Goal: Transaction & Acquisition: Purchase product/service

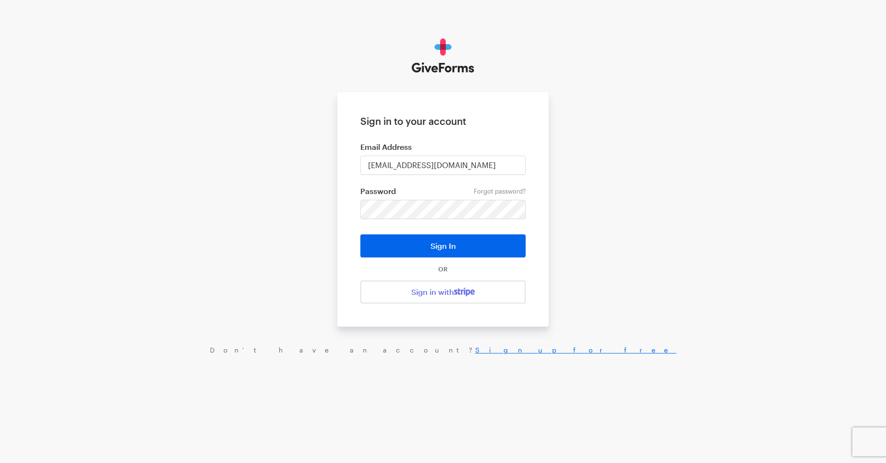
click at [10, 355] on div at bounding box center [10, 355] width 0 height 0
click at [452, 248] on button "Sign In" at bounding box center [442, 245] width 165 height 23
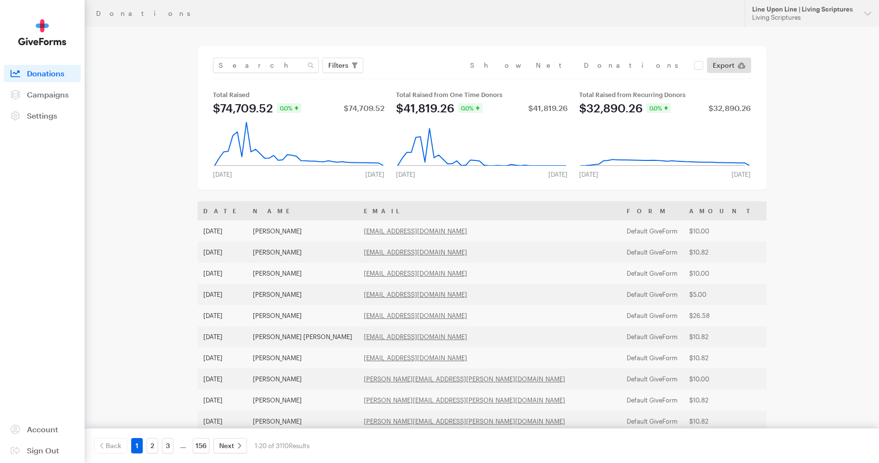
click at [109, 14] on div "Donations" at bounding box center [414, 14] width 636 height 8
click at [771, 7] on div "Line Upon Line | Living Scriptures" at bounding box center [804, 9] width 104 height 8
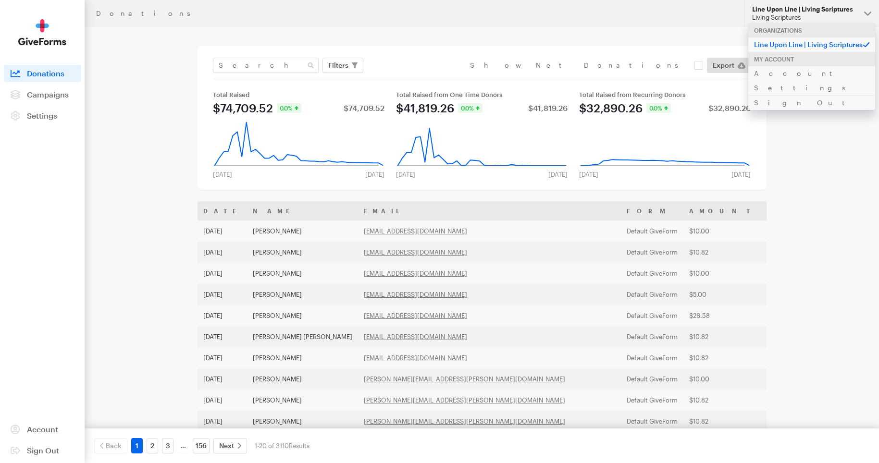
click at [778, 46] on p "Line Upon Line | Living Scriptures" at bounding box center [811, 44] width 127 height 15
click at [121, 103] on main "Donations Filters Clear Filters Apply Date Aug 07, 2025 - Sep 03, 2025 Forms De…" at bounding box center [440, 362] width 692 height 671
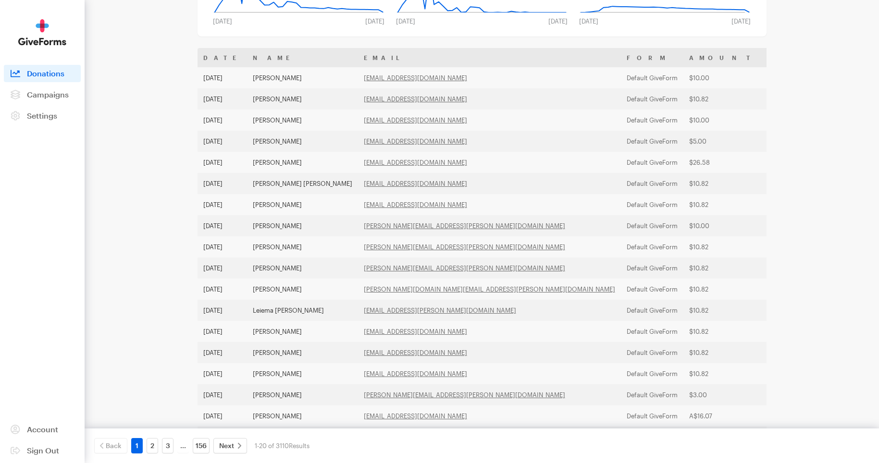
scroll to position [235, 0]
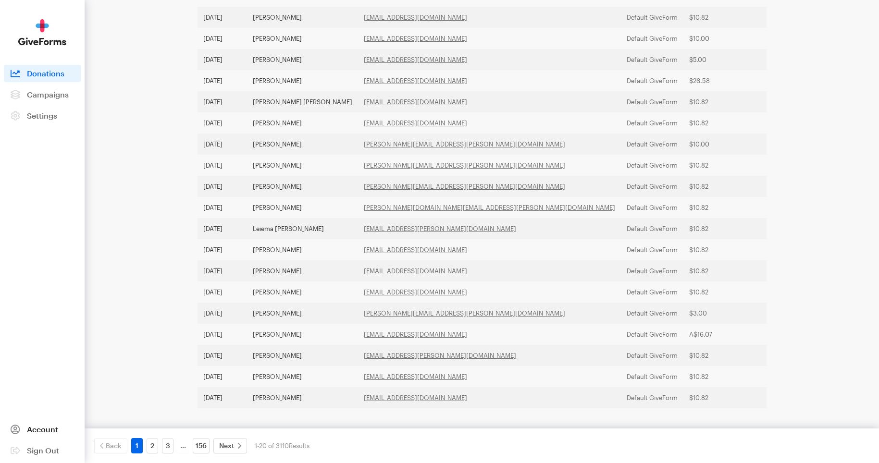
click at [37, 431] on span "Account" at bounding box center [42, 429] width 31 height 9
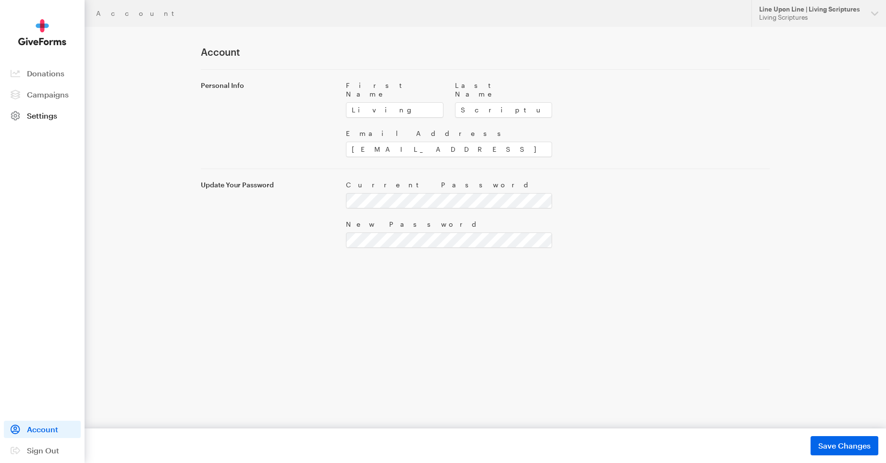
click at [42, 122] on link "Settings" at bounding box center [42, 115] width 77 height 17
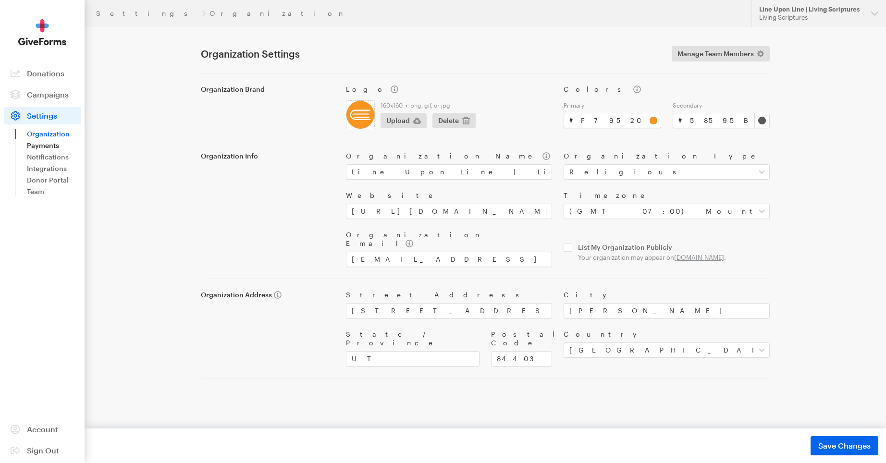
click at [45, 145] on link "Payments" at bounding box center [54, 146] width 54 height 12
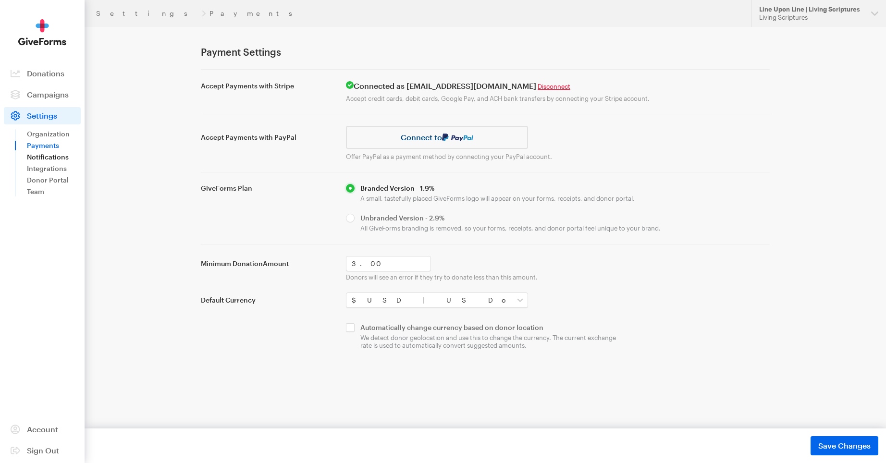
click at [48, 158] on link "Notifications" at bounding box center [54, 157] width 54 height 12
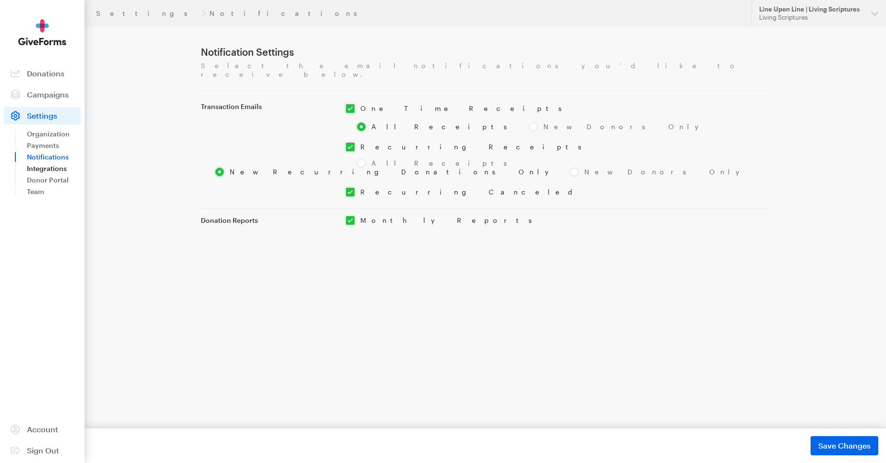
click at [50, 170] on link "Integrations" at bounding box center [54, 169] width 54 height 12
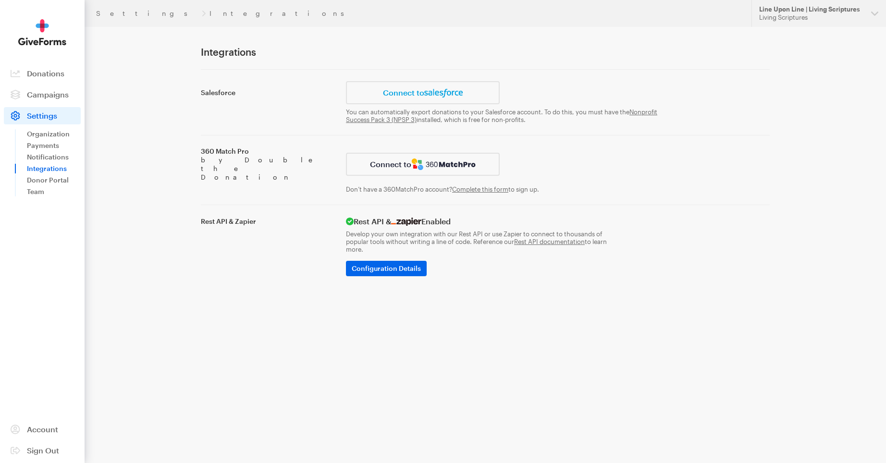
click at [55, 182] on link "Donor Portal" at bounding box center [54, 180] width 54 height 12
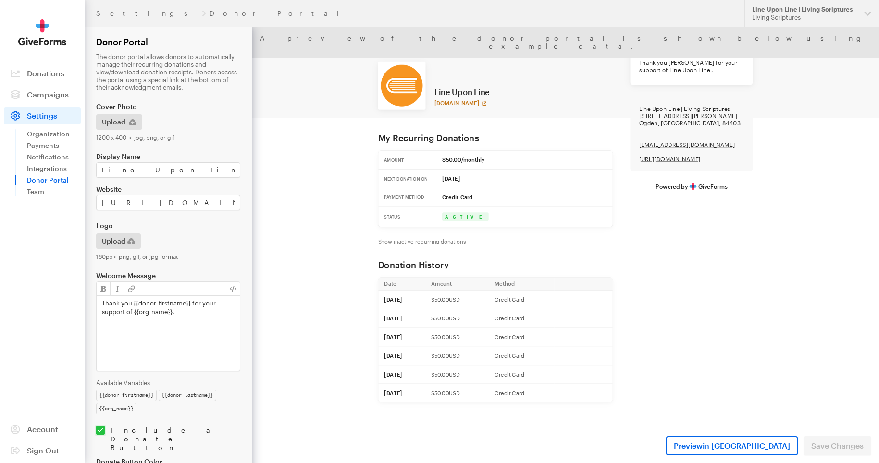
click at [564, 94] on link "www.livingscriptures.com" at bounding box center [530, 97] width 70 height 9
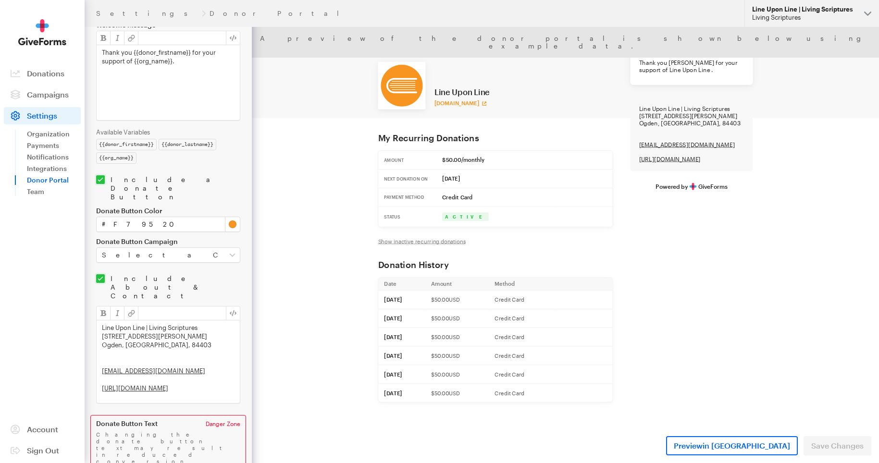
click at [872, 20] on button "Line Upon Line | Living Scriptures Living Scriptures" at bounding box center [811, 13] width 135 height 27
click at [858, 16] on button "Line Upon Line | Living Scriptures Living Scriptures" at bounding box center [811, 13] width 135 height 27
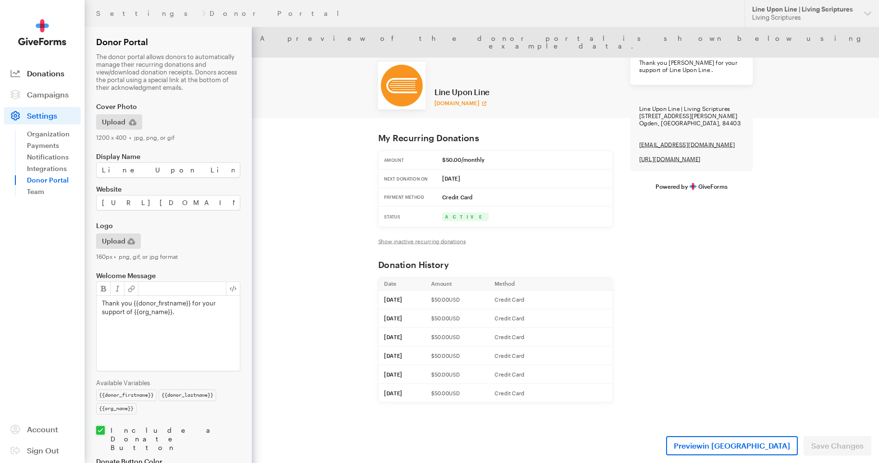
click at [52, 72] on span "Donations" at bounding box center [45, 73] width 37 height 9
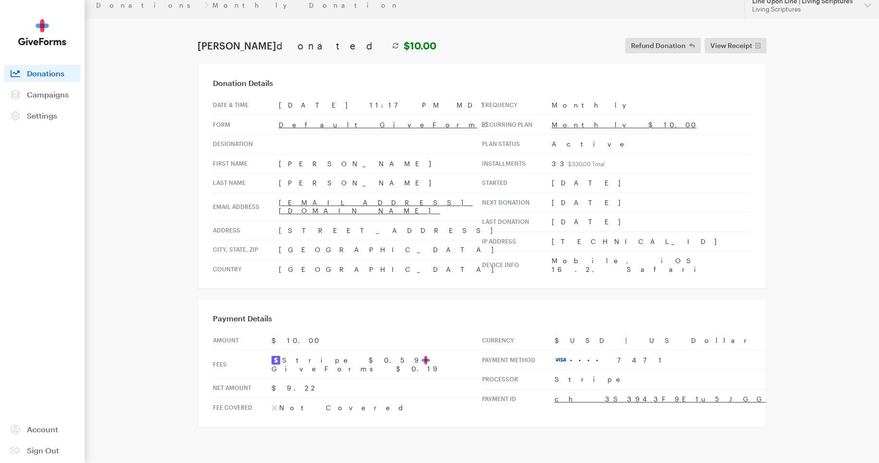
scroll to position [11, 0]
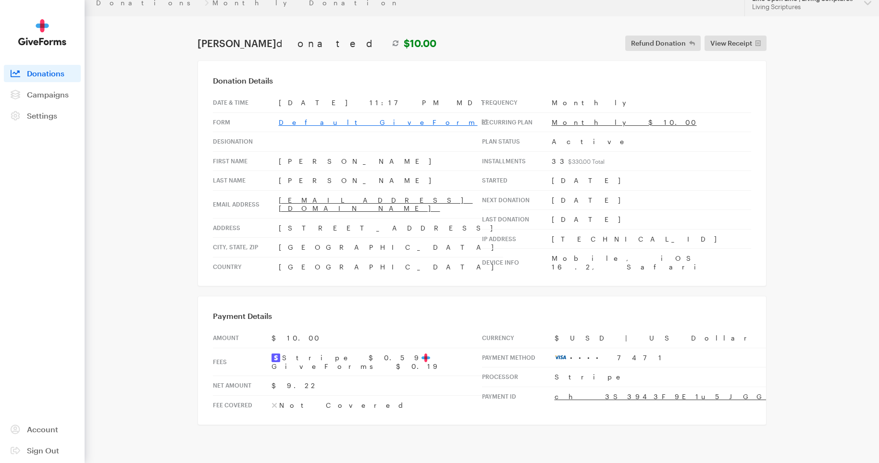
click at [307, 125] on link "Default GiveForm" at bounding box center [383, 122] width 208 height 8
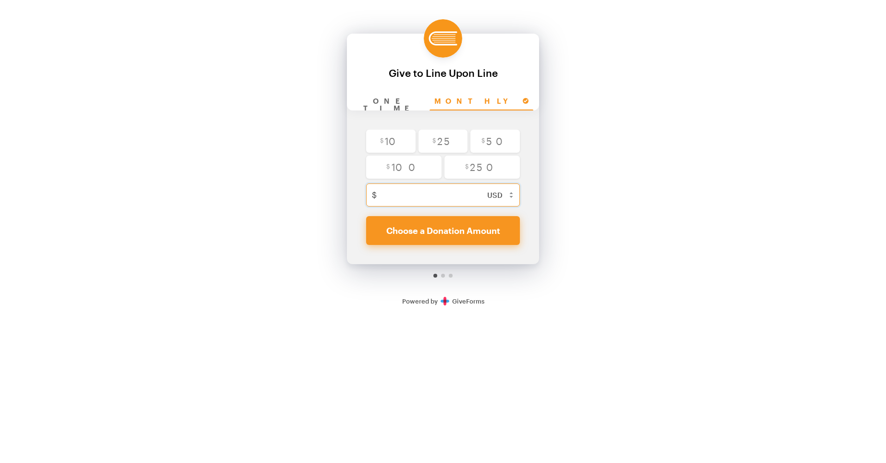
click at [429, 206] on input "text" at bounding box center [452, 194] width 145 height 23
click at [416, 99] on input "One time" at bounding box center [391, 102] width 77 height 18
radio input "true"
click at [468, 101] on input "Monthly" at bounding box center [481, 102] width 104 height 18
radio input "true"
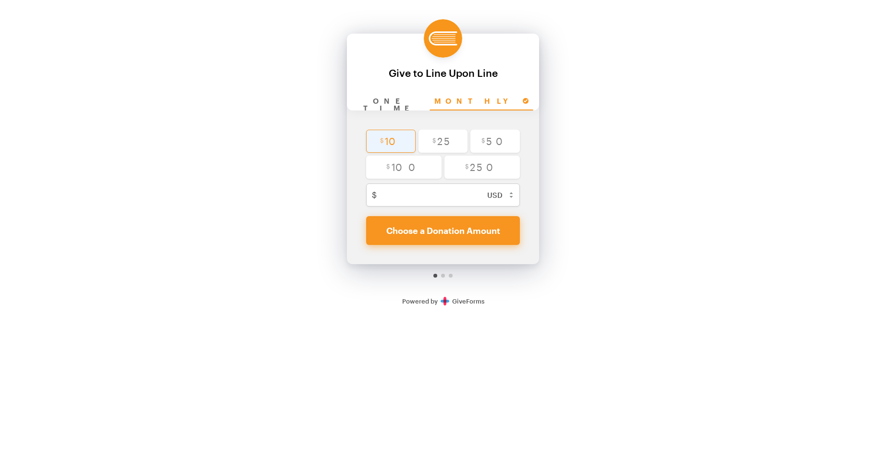
click at [407, 137] on input "radio" at bounding box center [390, 141] width 49 height 23
radio input "true"
type input "10"
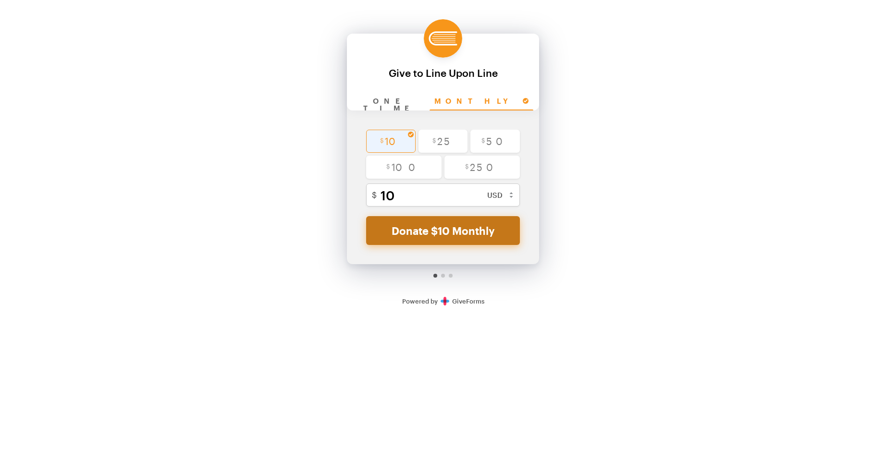
click at [416, 229] on button "Donate $10 Monthly" at bounding box center [443, 230] width 154 height 29
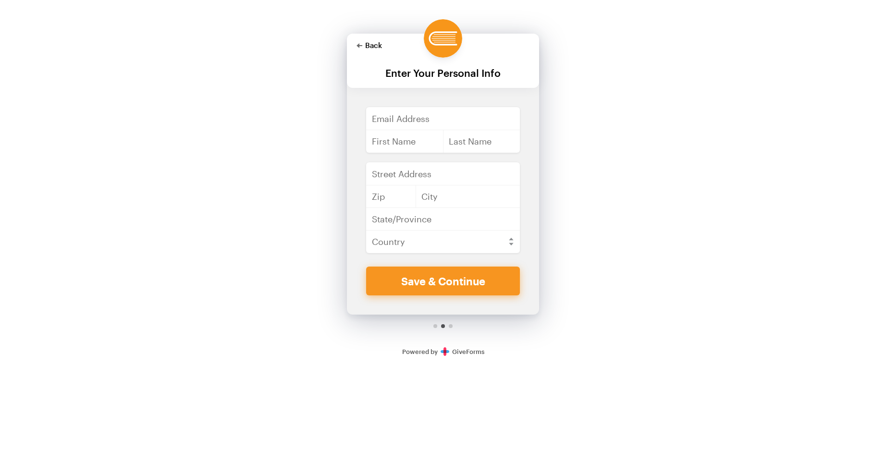
click at [370, 47] on button "Back" at bounding box center [368, 45] width 25 height 8
checkbox input "false"
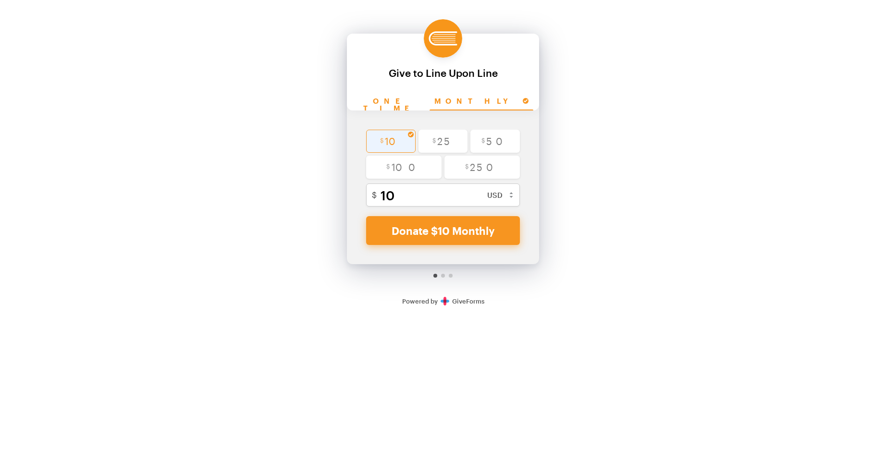
click at [413, 103] on input "One time" at bounding box center [391, 102] width 77 height 18
radio input "true"
checkbox input "false"
click at [453, 140] on input "radio" at bounding box center [442, 141] width 49 height 23
radio input "true"
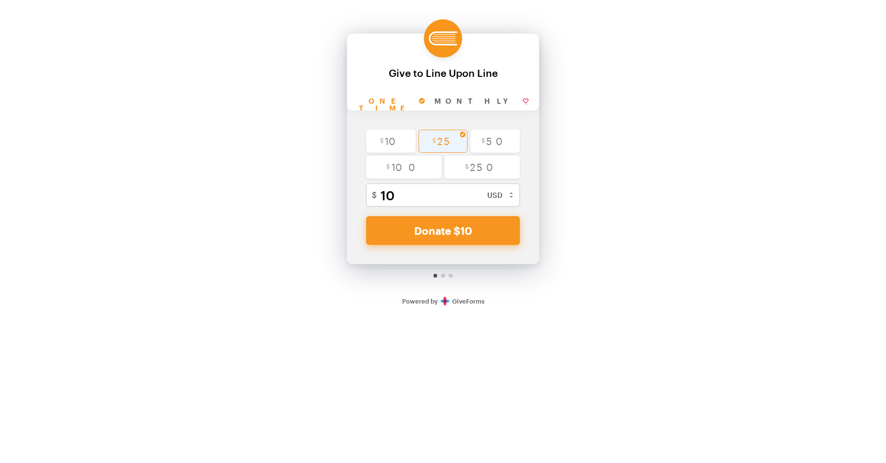
type input "25"
checkbox input "false"
click at [504, 144] on input "radio" at bounding box center [494, 141] width 49 height 23
radio input "true"
type input "50"
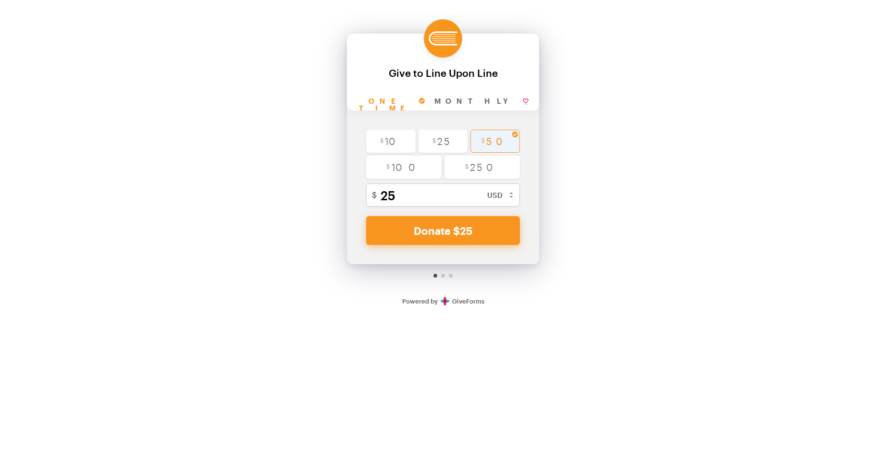
checkbox input "false"
click at [503, 169] on input "radio" at bounding box center [481, 167] width 75 height 23
radio input "true"
type input "250"
checkbox input "false"
